Goal: Task Accomplishment & Management: Complete application form

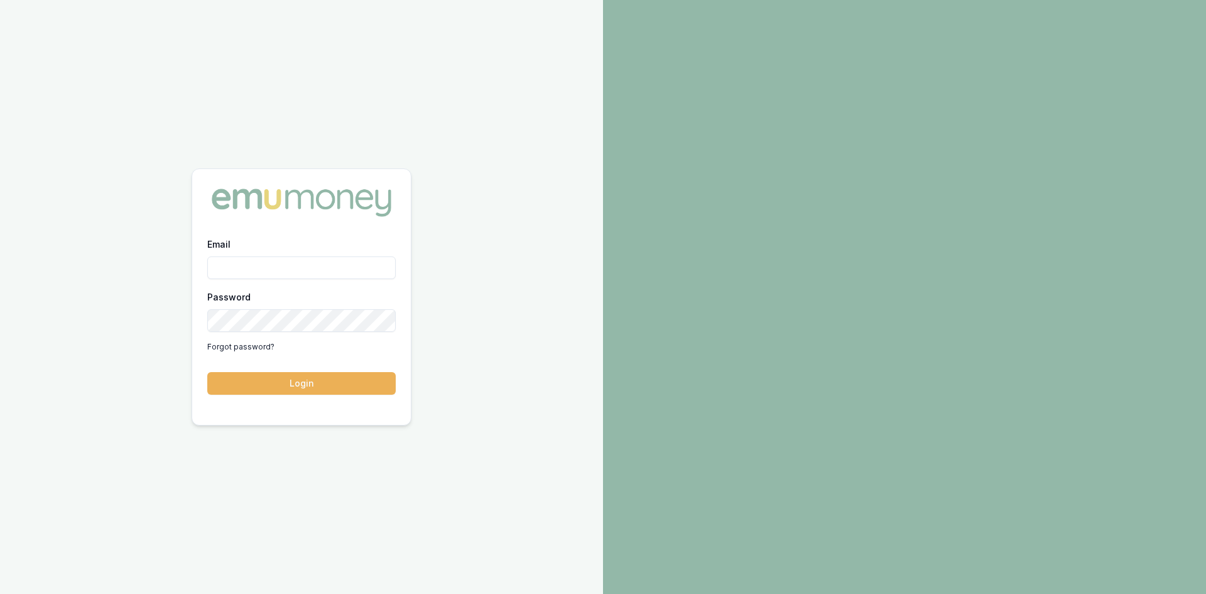
click at [292, 260] on input "Email" at bounding box center [301, 267] width 188 height 23
type input "wendy.fonseka@emumoney.com.au"
click at [326, 382] on button "Login" at bounding box center [301, 383] width 188 height 23
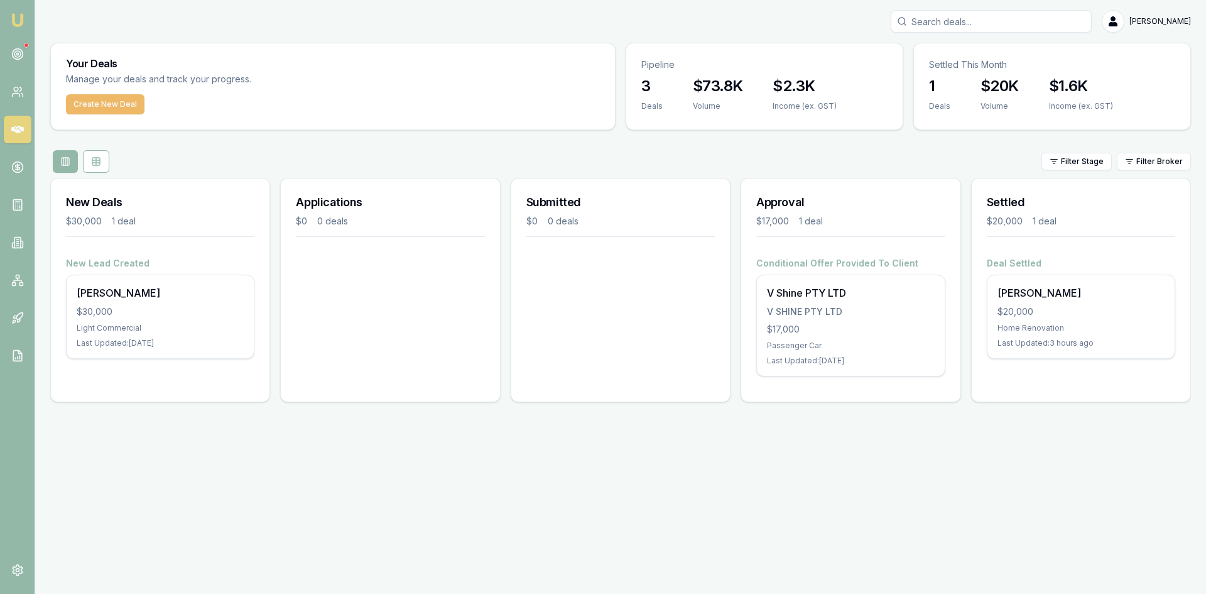
click at [114, 107] on button "Create New Deal" at bounding box center [105, 104] width 79 height 20
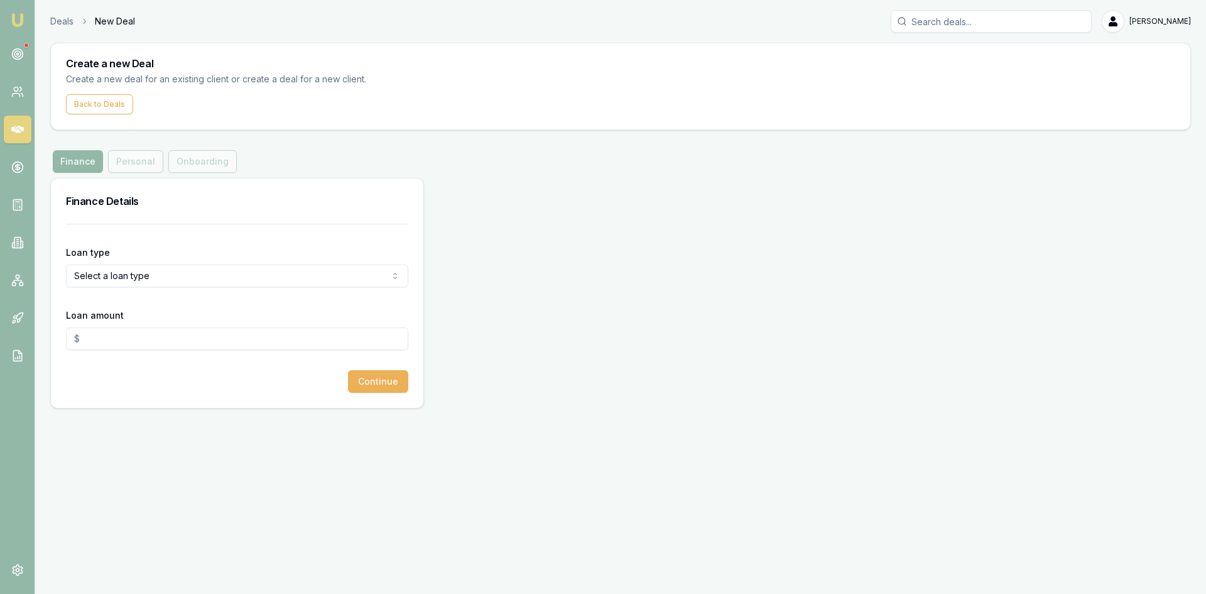
click at [151, 273] on html "Emu Broker Deals New Deal [PERSON_NAME] Toggle Menu Create a new Deal Create a …" at bounding box center [603, 297] width 1206 height 594
select select "COMMERCIAL_ASSET"
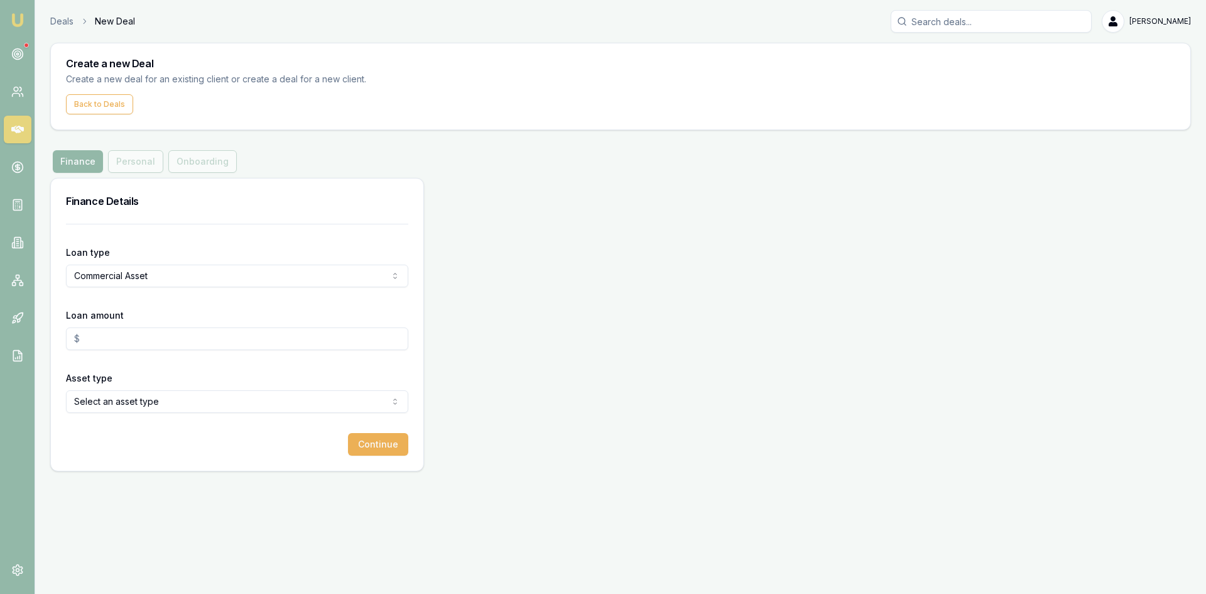
click at [131, 342] on input "Loan amount" at bounding box center [237, 338] width 342 height 23
type input "$63,000.00"
click at [123, 403] on html "Emu Broker Deals New Deal [PERSON_NAME] Toggle Menu Create a new Deal Create a …" at bounding box center [603, 297] width 1206 height 594
click at [367, 451] on button "Continue" at bounding box center [378, 444] width 60 height 23
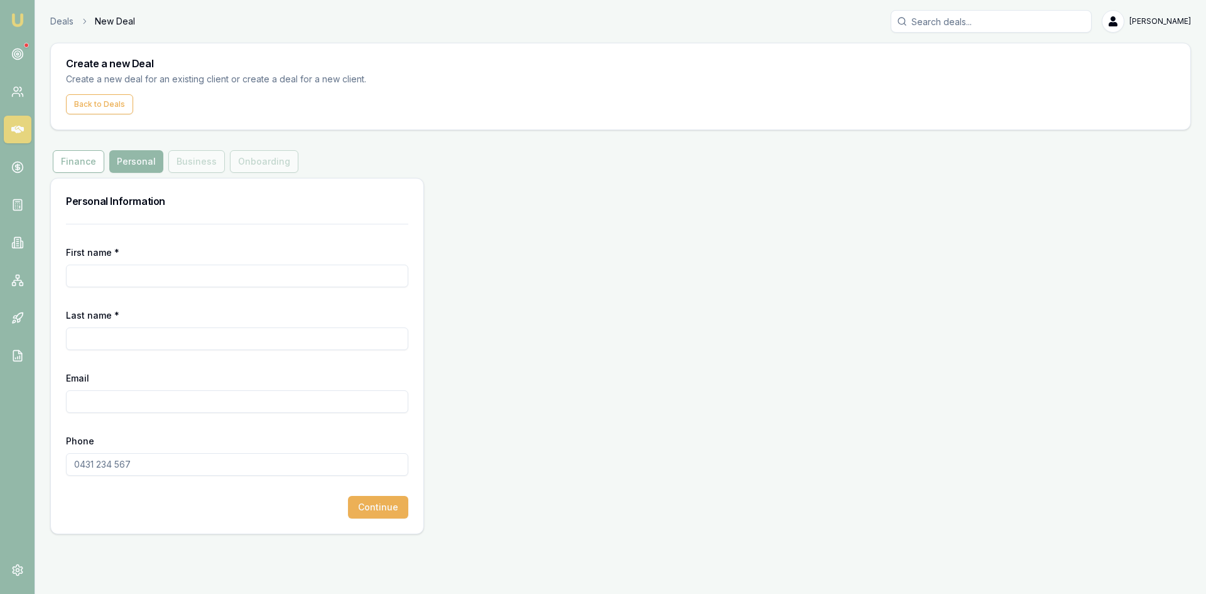
click at [124, 273] on input "First name *" at bounding box center [237, 276] width 342 height 23
click at [179, 285] on input "First name *" at bounding box center [237, 276] width 342 height 23
type input "[PERSON_NAME]"
type input "[EMAIL_ADDRESS][DOMAIN_NAME]"
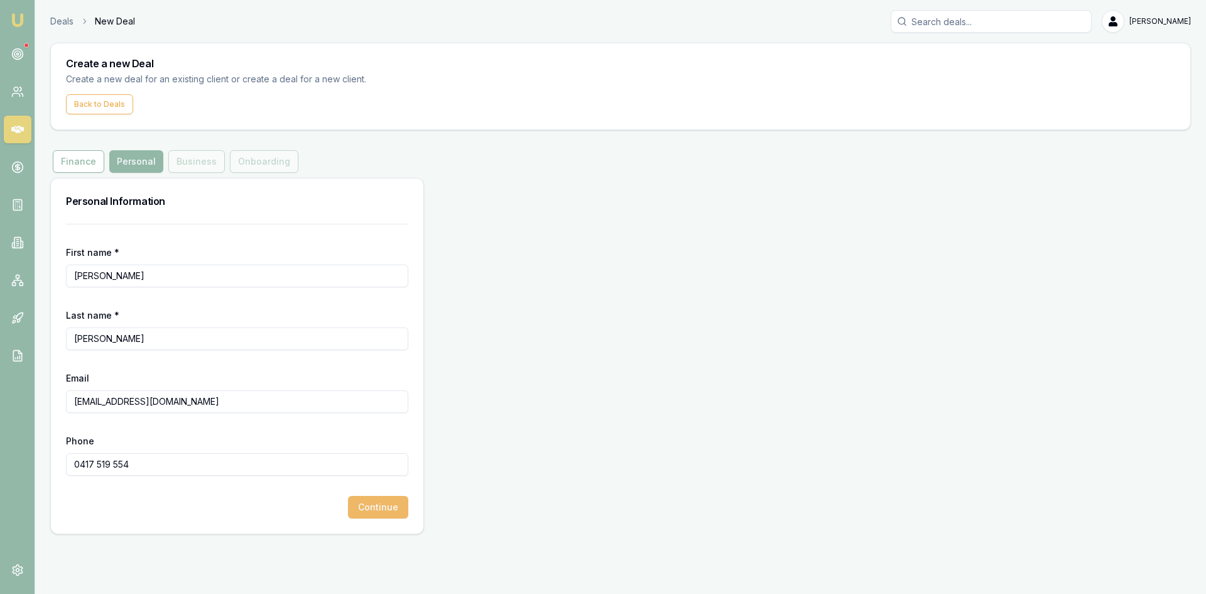
type input "0417 519 554"
click at [355, 507] on button "Continue" at bounding box center [378, 507] width 60 height 23
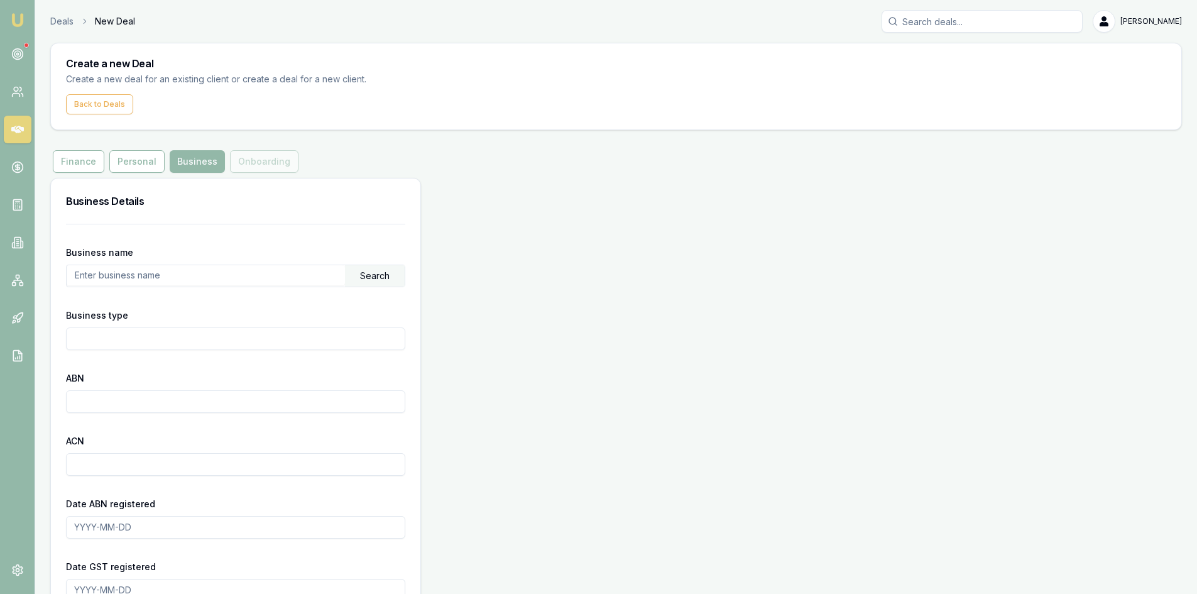
click at [187, 274] on input "text" at bounding box center [206, 275] width 278 height 20
click at [357, 276] on div "Search" at bounding box center [375, 275] width 60 height 21
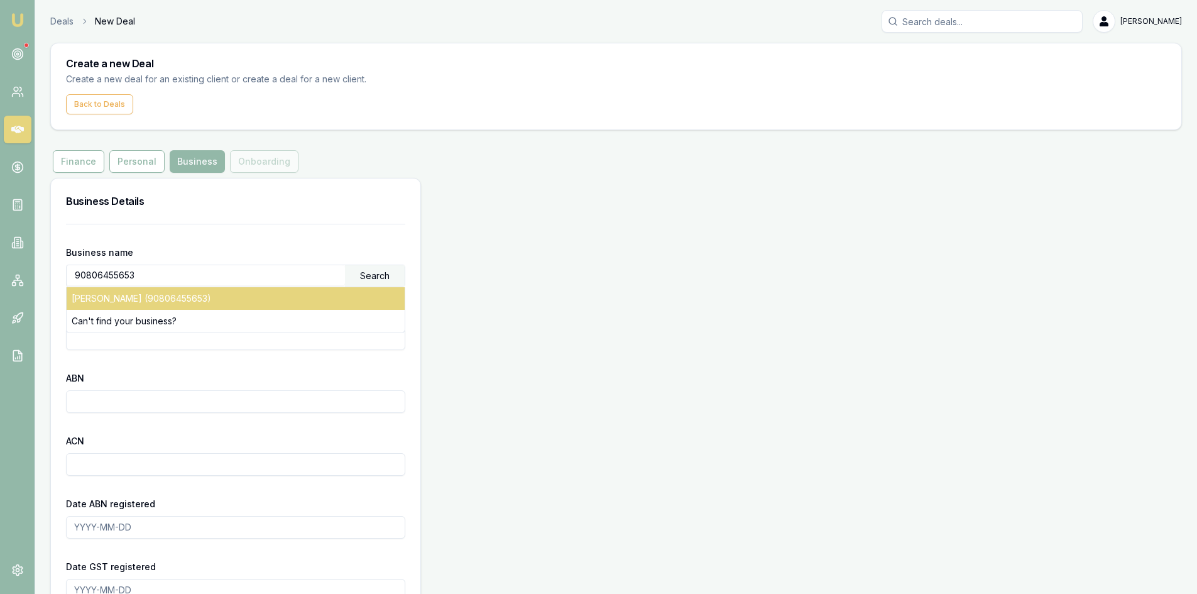
click at [257, 300] on div "[PERSON_NAME] (90806455653)" at bounding box center [236, 298] width 338 height 23
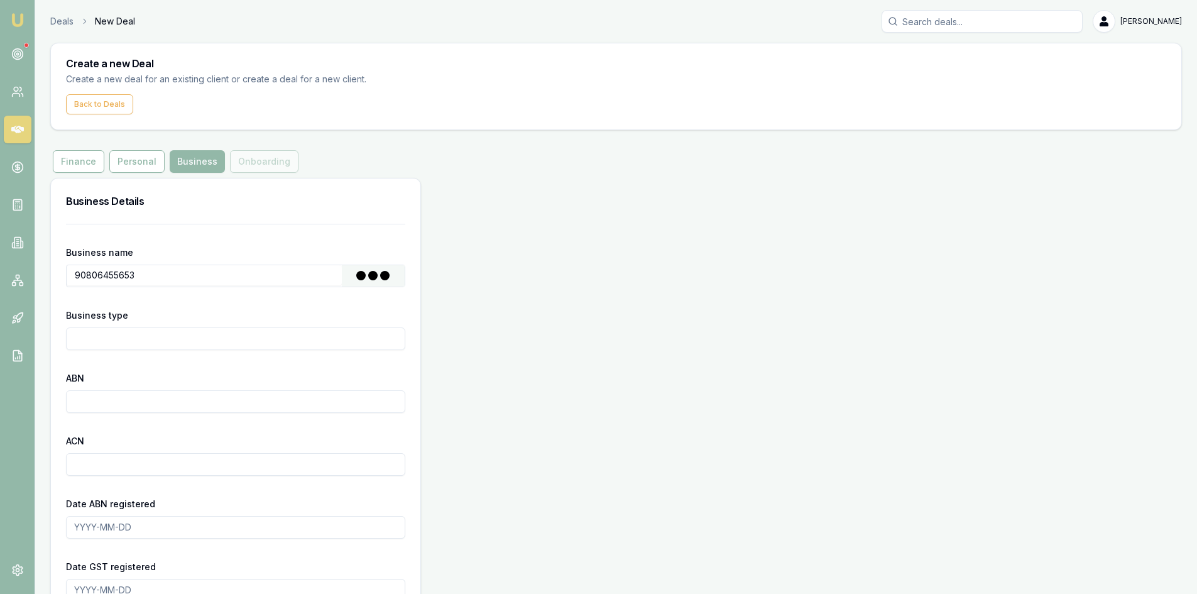
type input "[PERSON_NAME]"
type input "Individual/Sole Trader"
type input "90806455653"
type input "[DATE]"
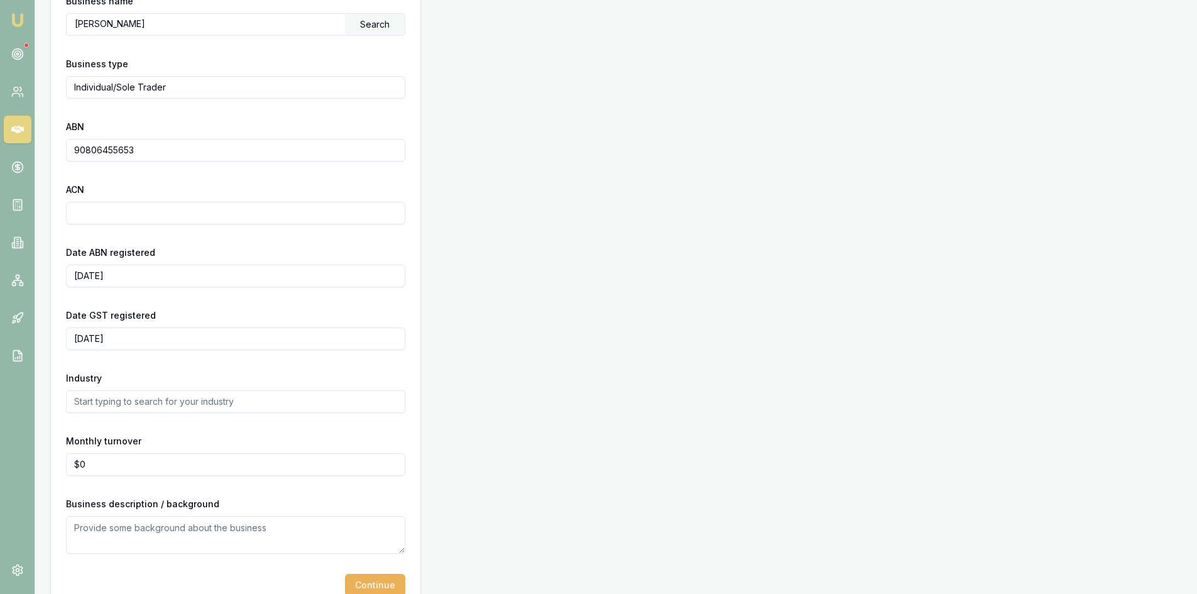
scroll to position [280, 0]
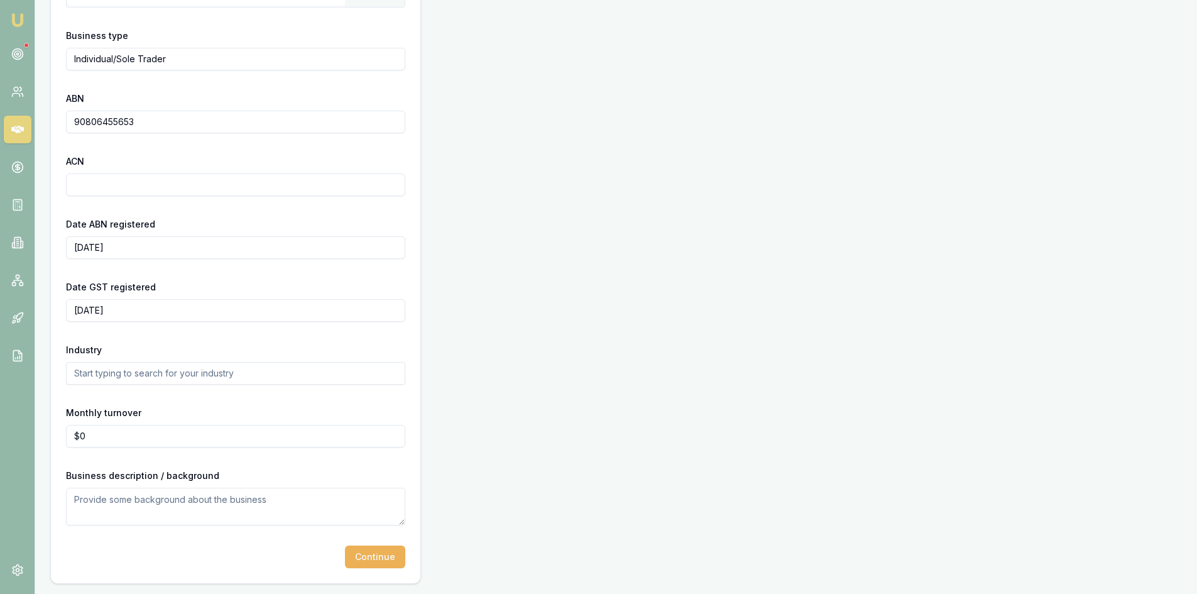
click at [180, 376] on input "text" at bounding box center [235, 373] width 339 height 23
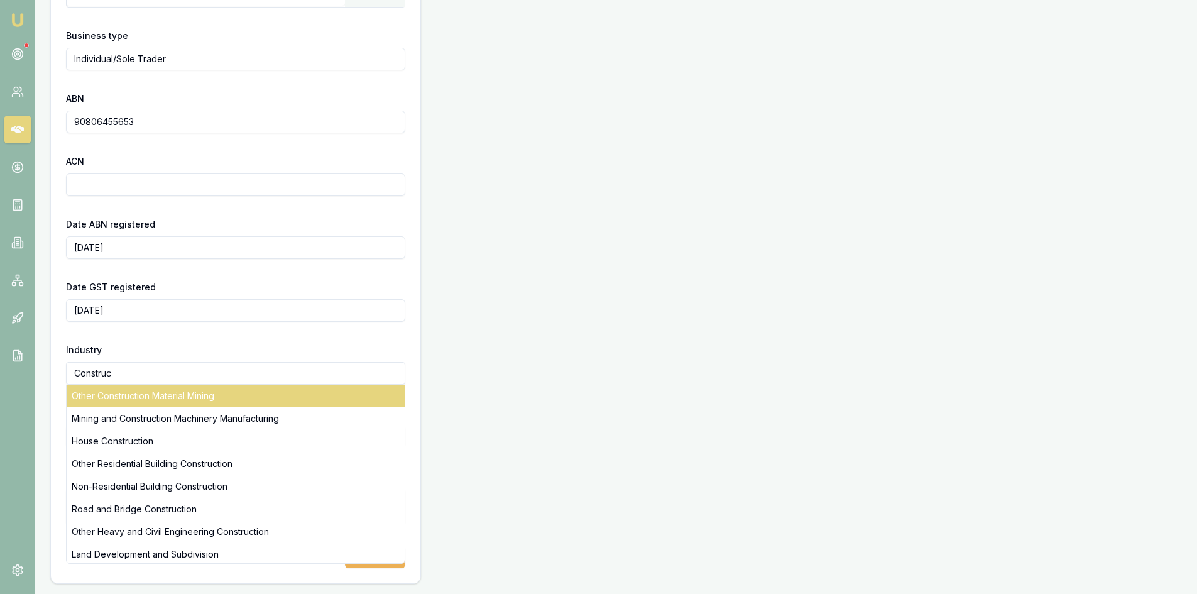
click at [179, 393] on div "Other Construction Material Mining" at bounding box center [236, 396] width 338 height 23
type input "Other Construction Material Mining"
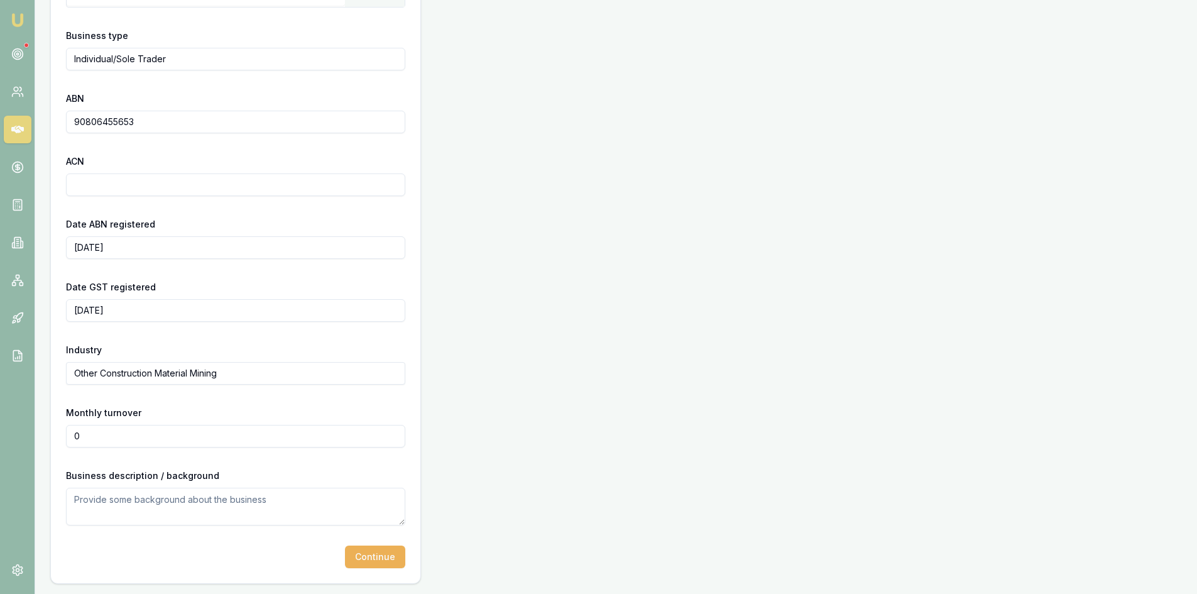
click at [107, 432] on input "0" at bounding box center [235, 436] width 339 height 23
drag, startPoint x: 99, startPoint y: 437, endPoint x: 56, endPoint y: 433, distance: 43.6
click at [56, 433] on div "Business name [PERSON_NAME] Search Business type Individual/Sole Trader ABN 908…" at bounding box center [235, 263] width 369 height 639
type input "$20,000"
click at [97, 508] on textarea at bounding box center [235, 507] width 339 height 38
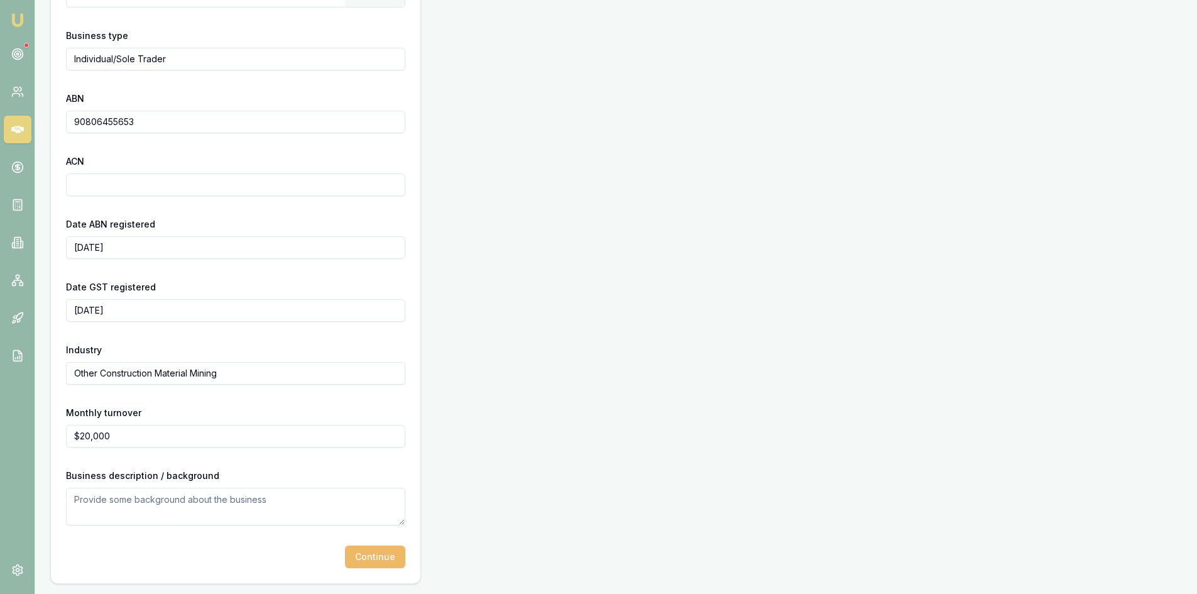
click at [385, 552] on button "Continue" at bounding box center [375, 556] width 60 height 23
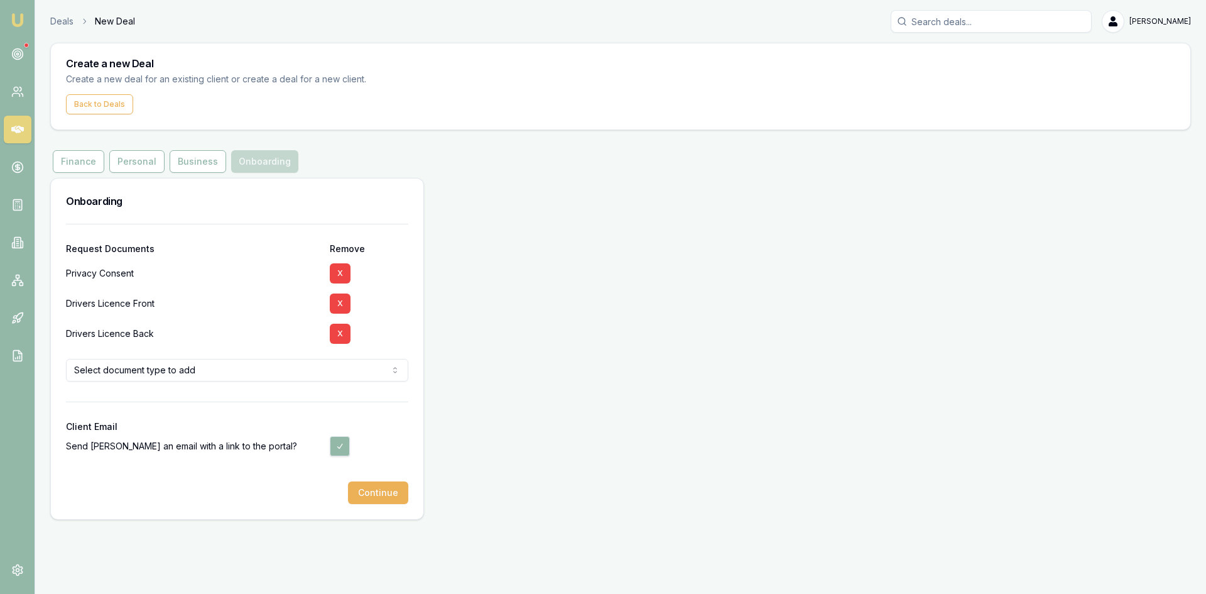
click at [143, 374] on html "Emu Broker Deals New Deal [PERSON_NAME] Toggle Menu Create a new Deal Create a …" at bounding box center [603, 297] width 1206 height 594
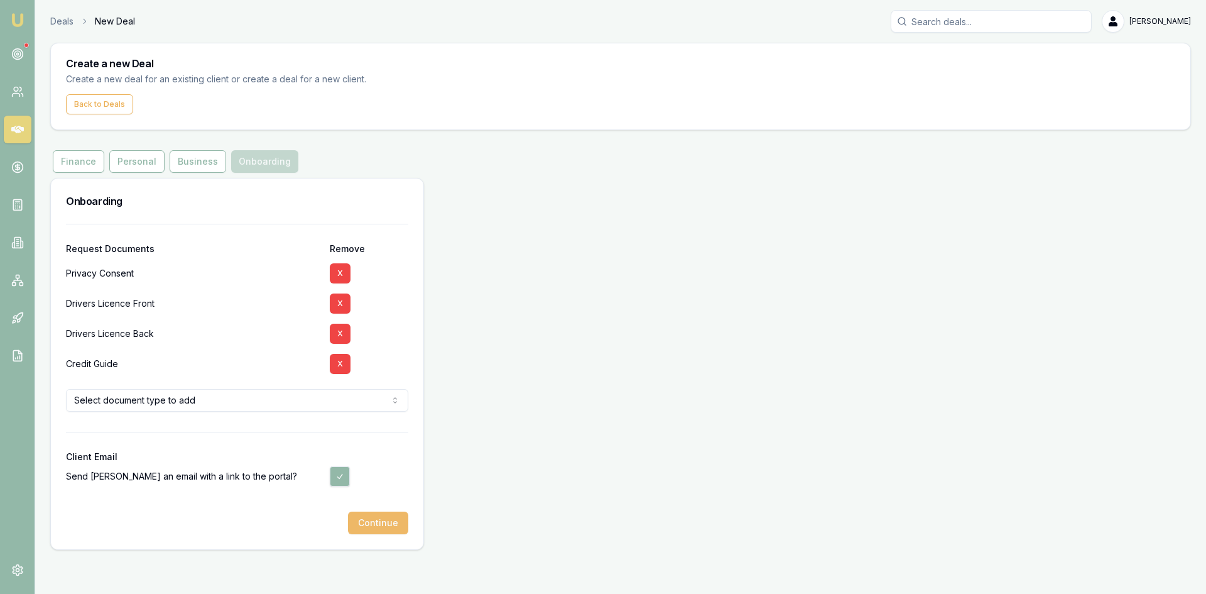
click at [365, 524] on button "Continue" at bounding box center [378, 522] width 60 height 23
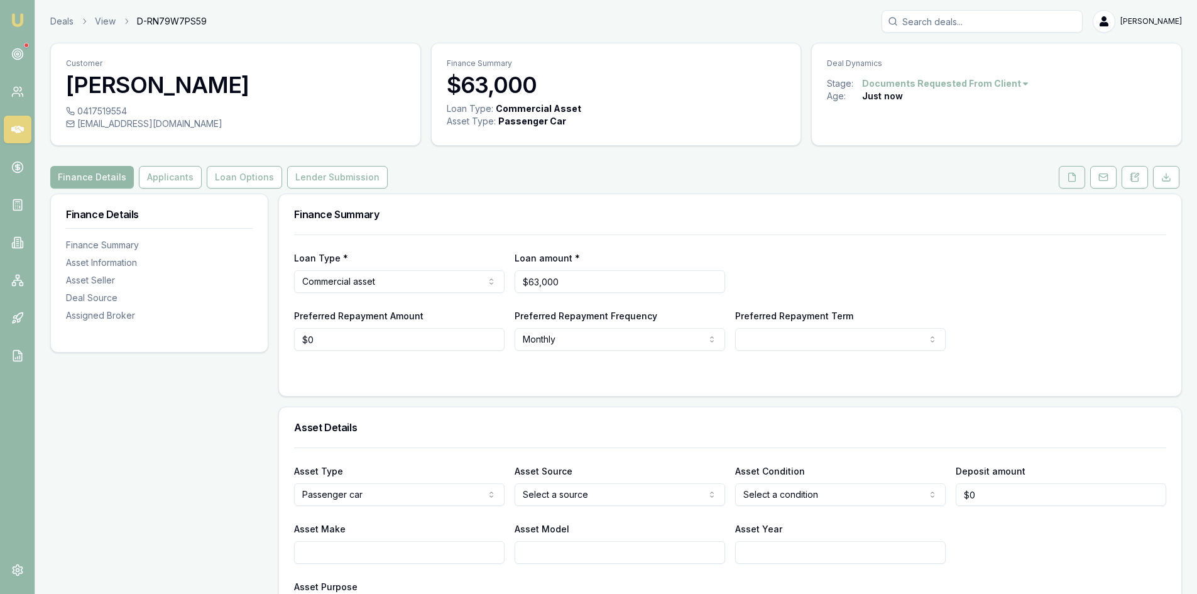
click at [1081, 172] on button at bounding box center [1072, 177] width 26 height 23
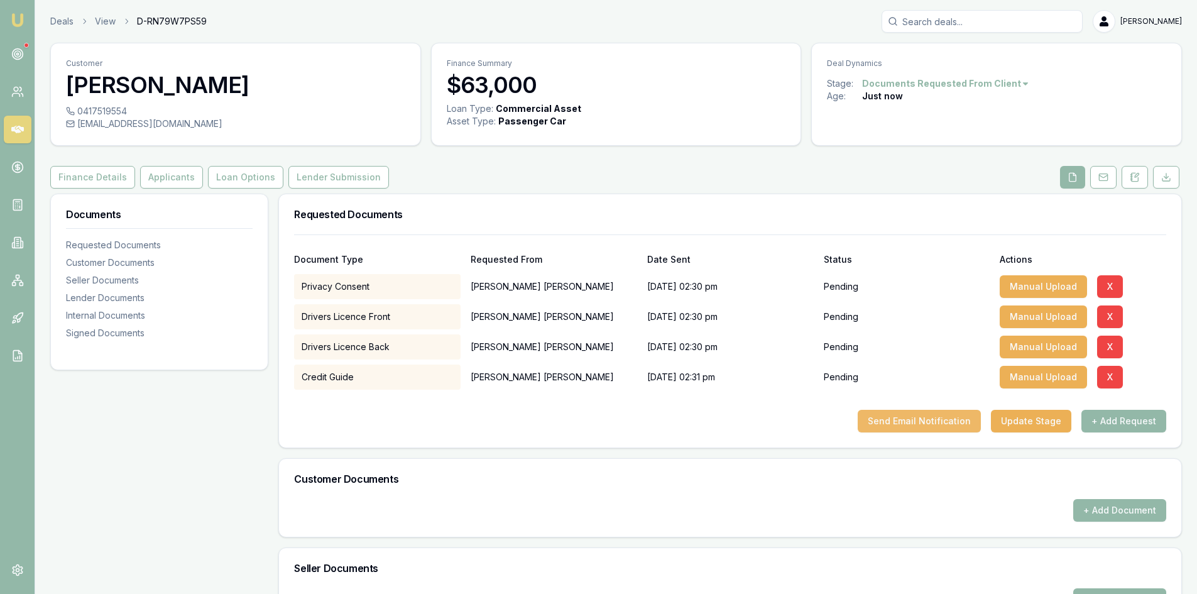
click at [910, 424] on button "Send Email Notification" at bounding box center [919, 421] width 123 height 23
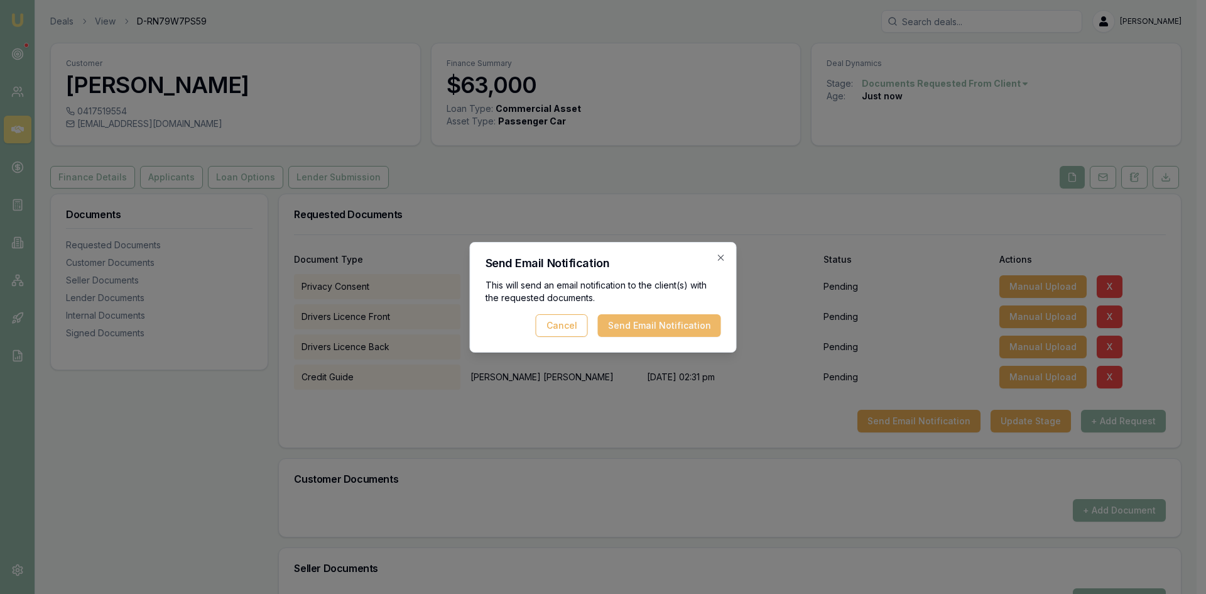
click at [650, 325] on button "Send Email Notification" at bounding box center [659, 325] width 123 height 23
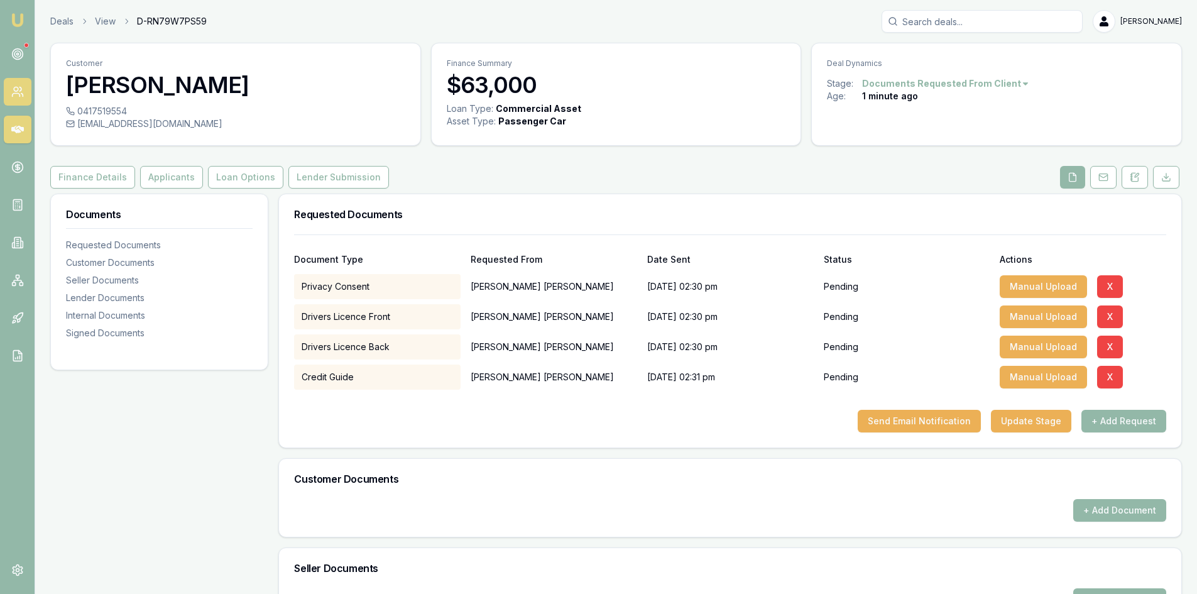
click at [19, 95] on icon at bounding box center [16, 95] width 8 height 3
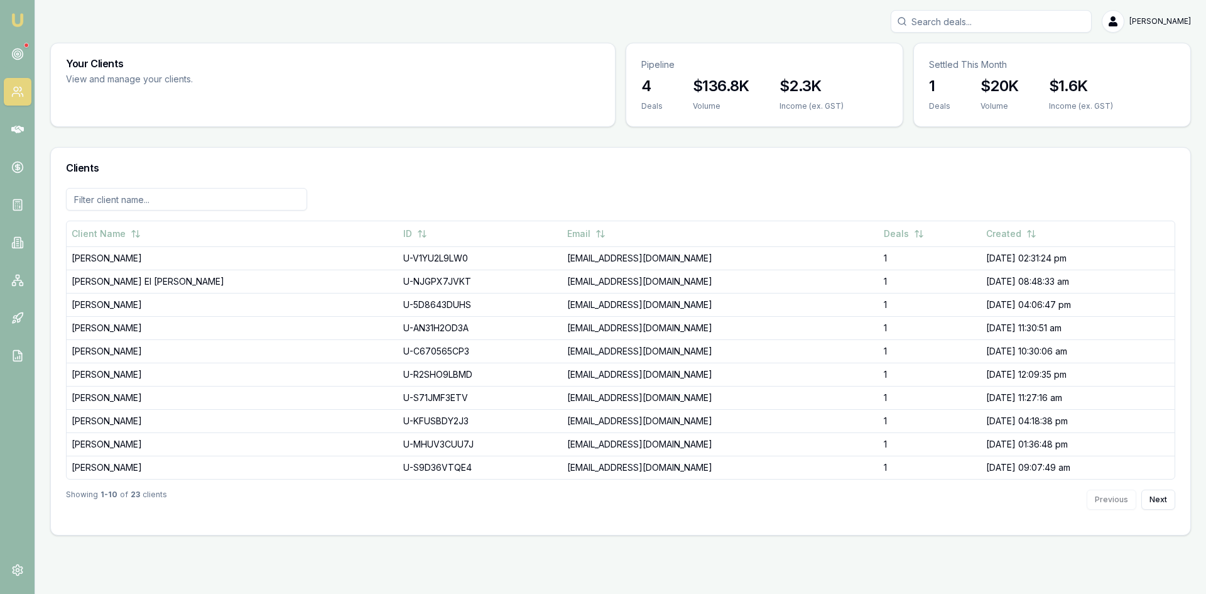
click at [28, 94] on link at bounding box center [18, 92] width 28 height 28
click at [11, 133] on icon at bounding box center [17, 129] width 13 height 13
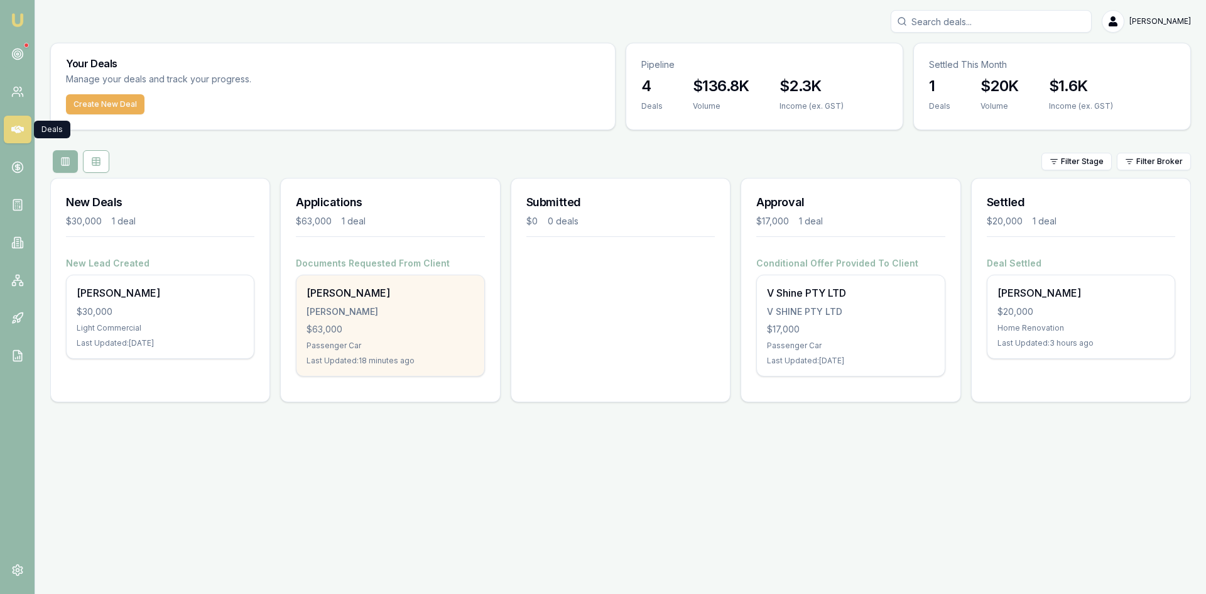
click at [345, 344] on div "Passenger Car" at bounding box center [390, 346] width 167 height 10
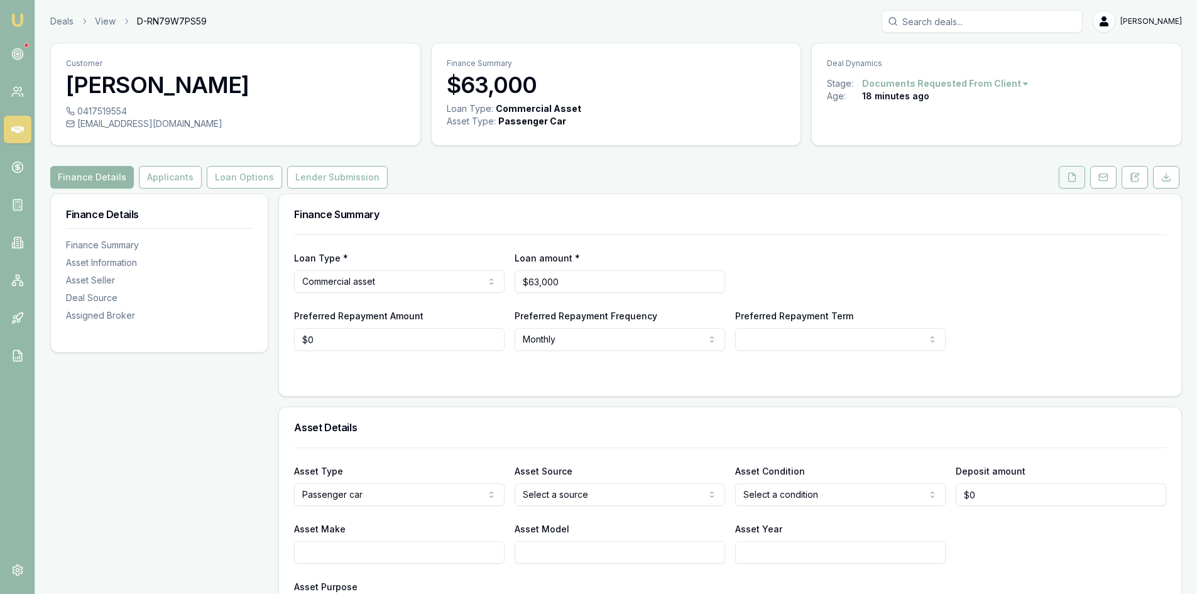
click at [1077, 182] on button at bounding box center [1072, 177] width 26 height 23
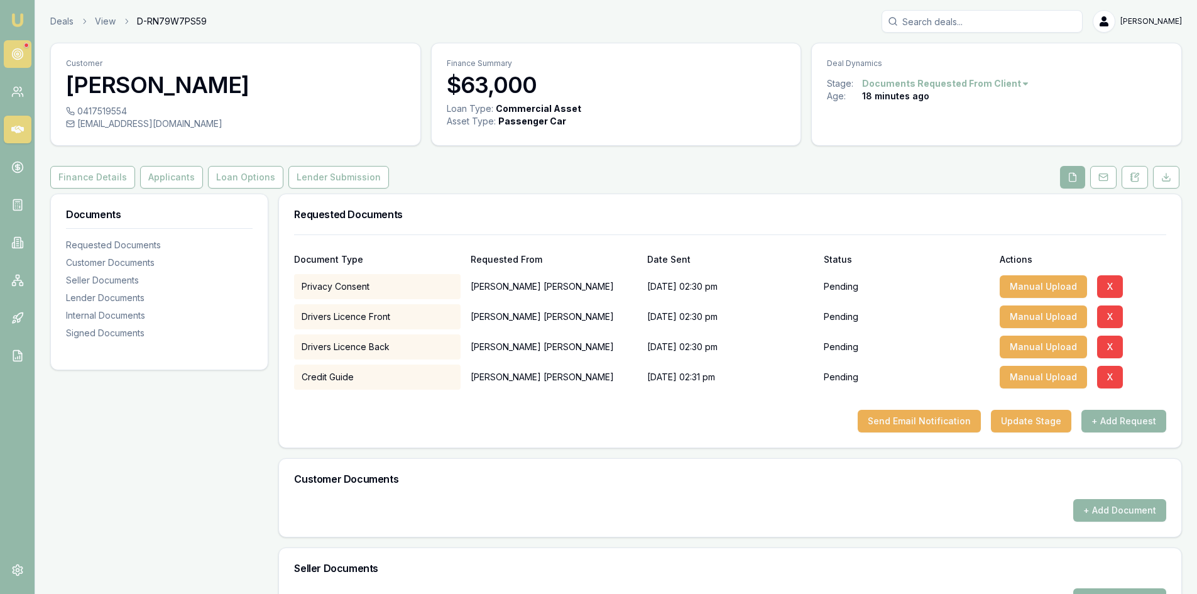
click at [10, 46] on link at bounding box center [18, 54] width 28 height 28
